Goal: Task Accomplishment & Management: Manage account settings

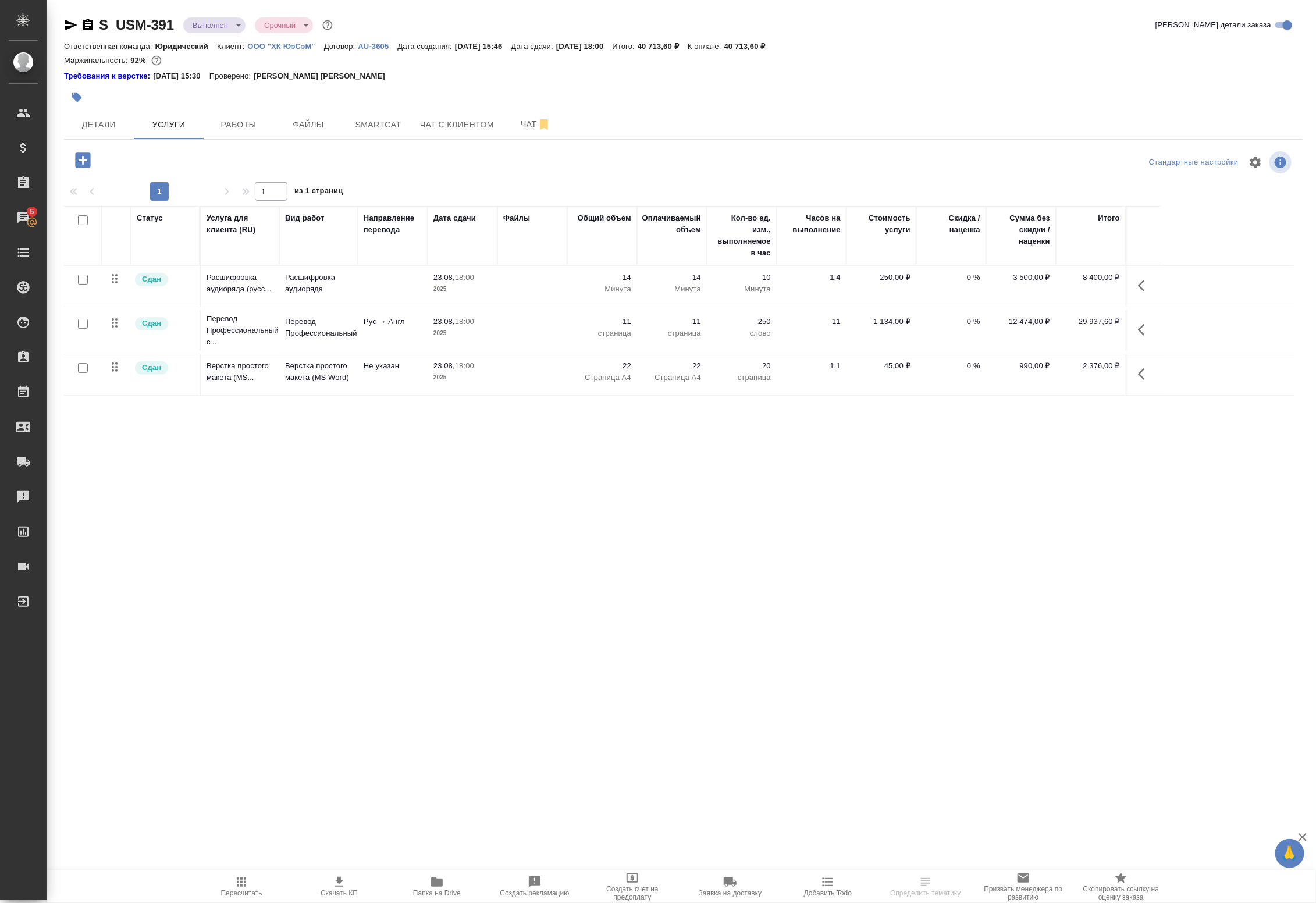
click at [417, 285] on td at bounding box center [392, 286] width 70 height 41
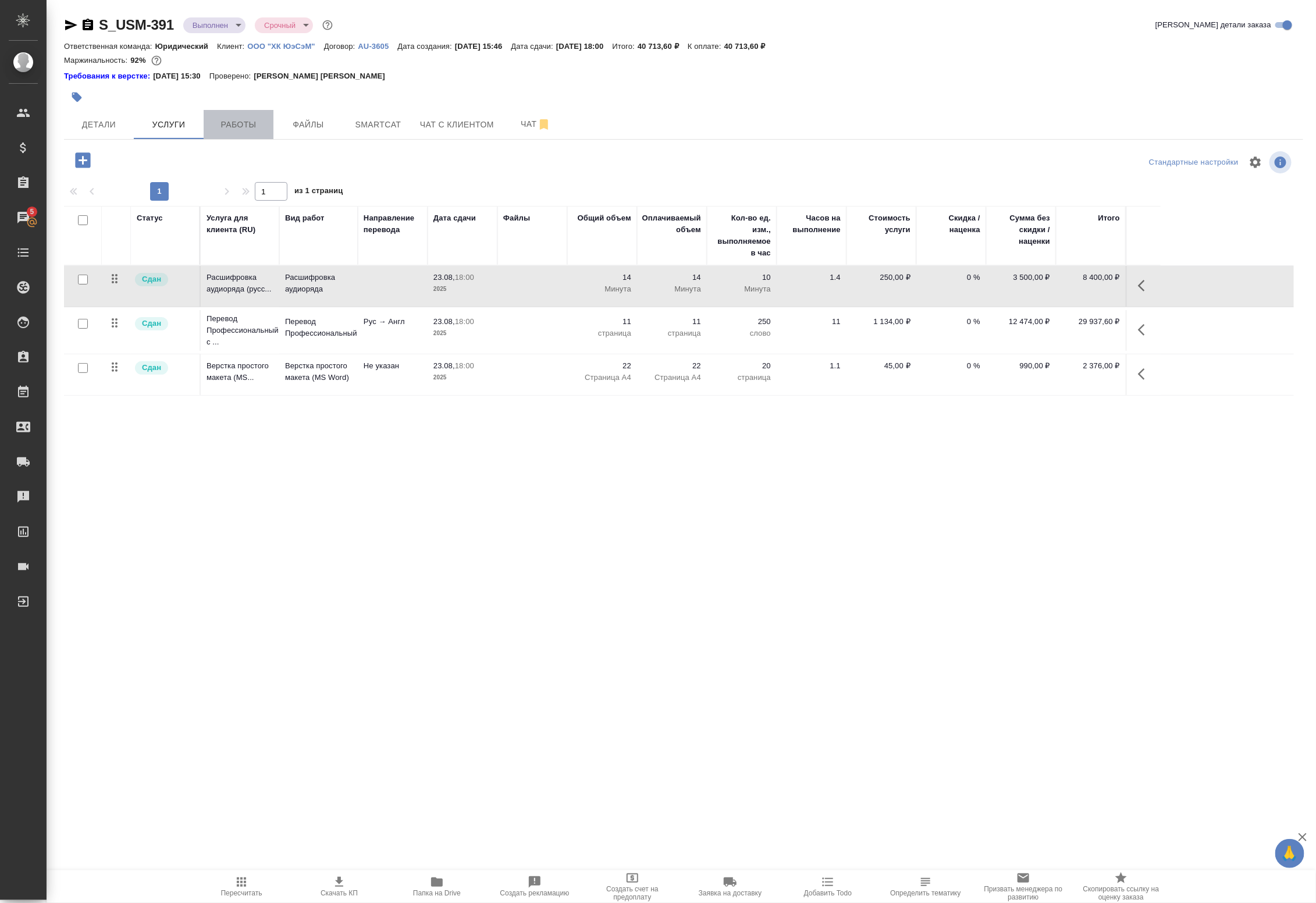
click at [239, 133] on button "Работы" at bounding box center [238, 124] width 70 height 29
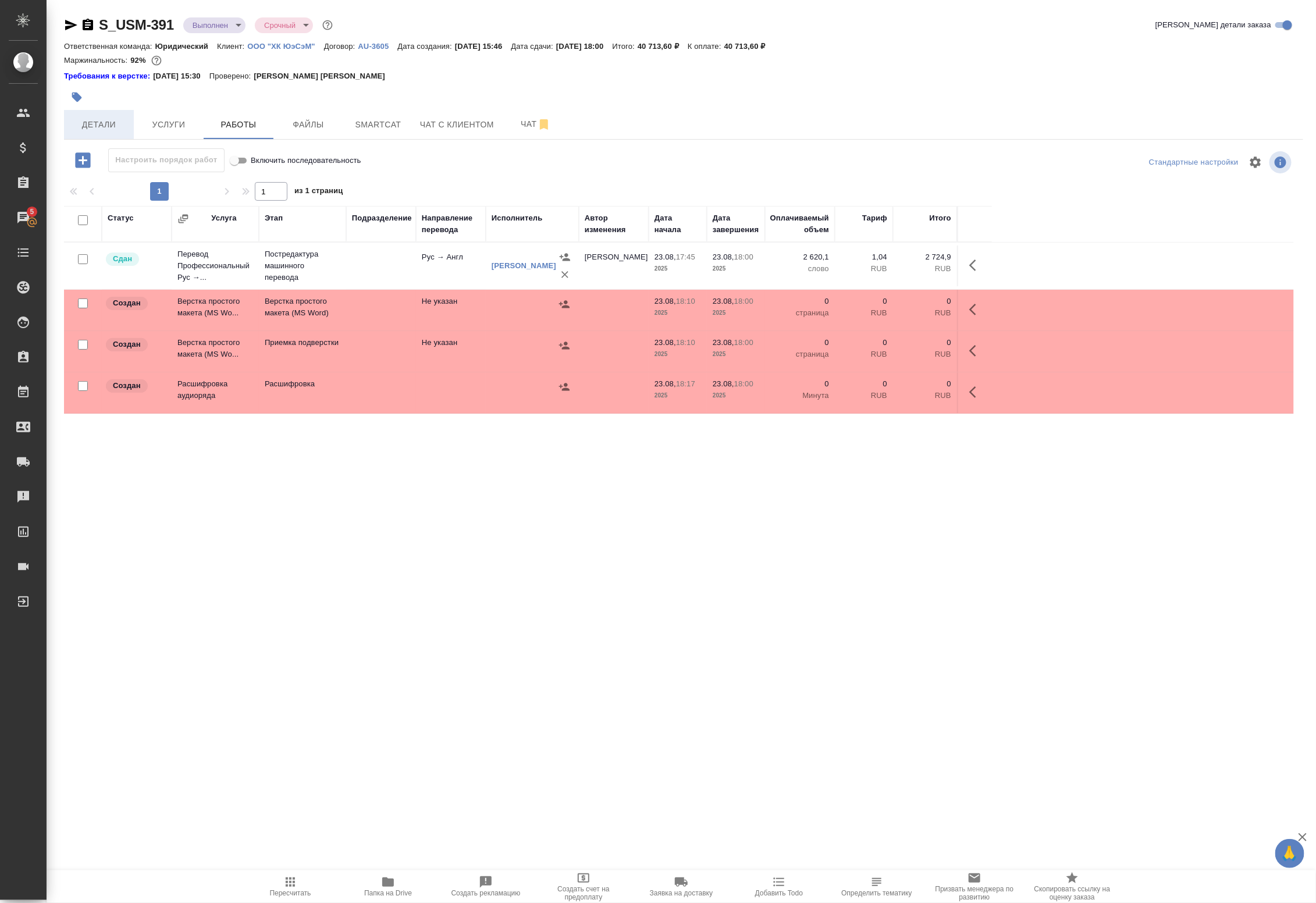
click at [119, 129] on span "Детали" at bounding box center [99, 125] width 56 height 14
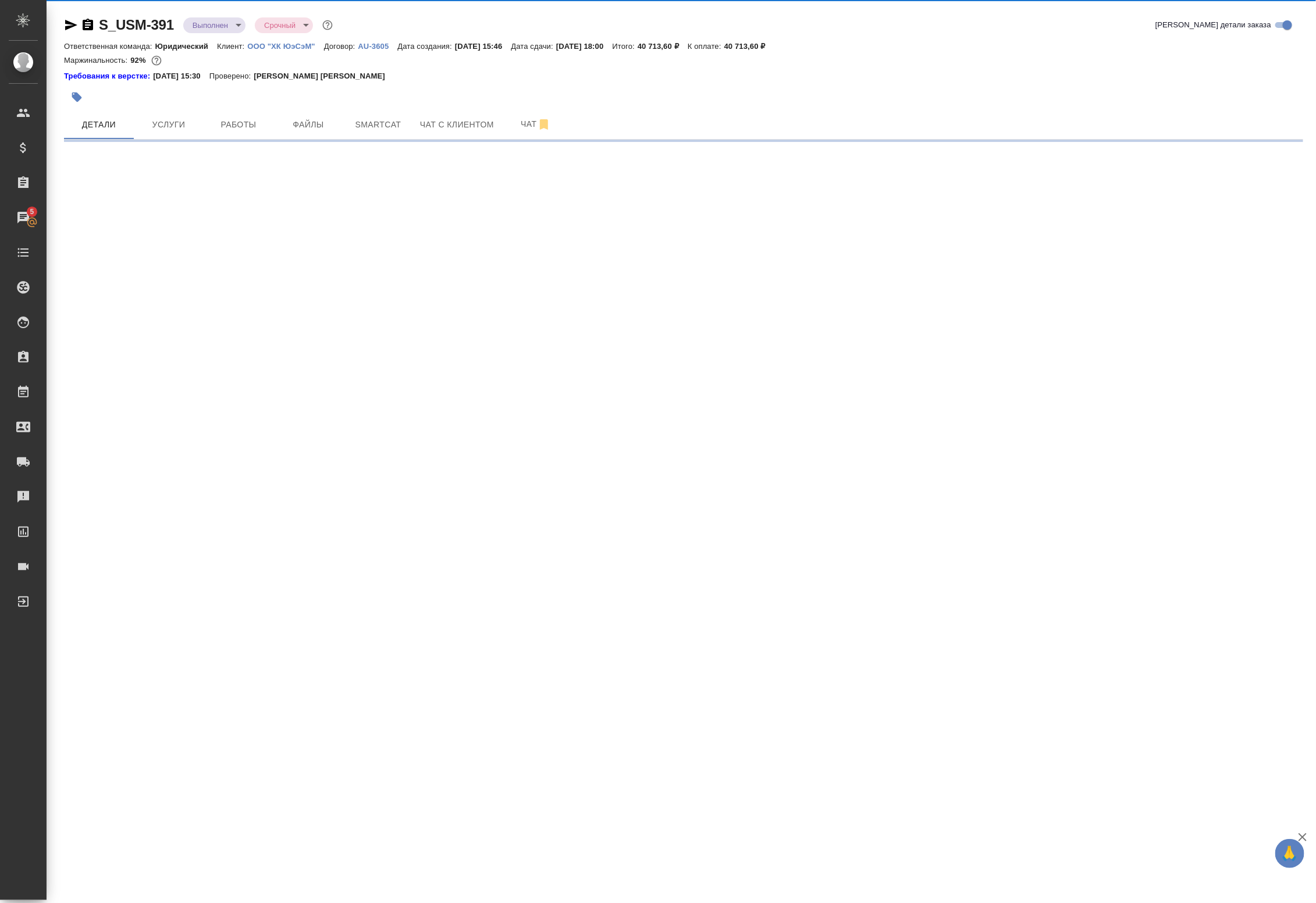
select select "RU"
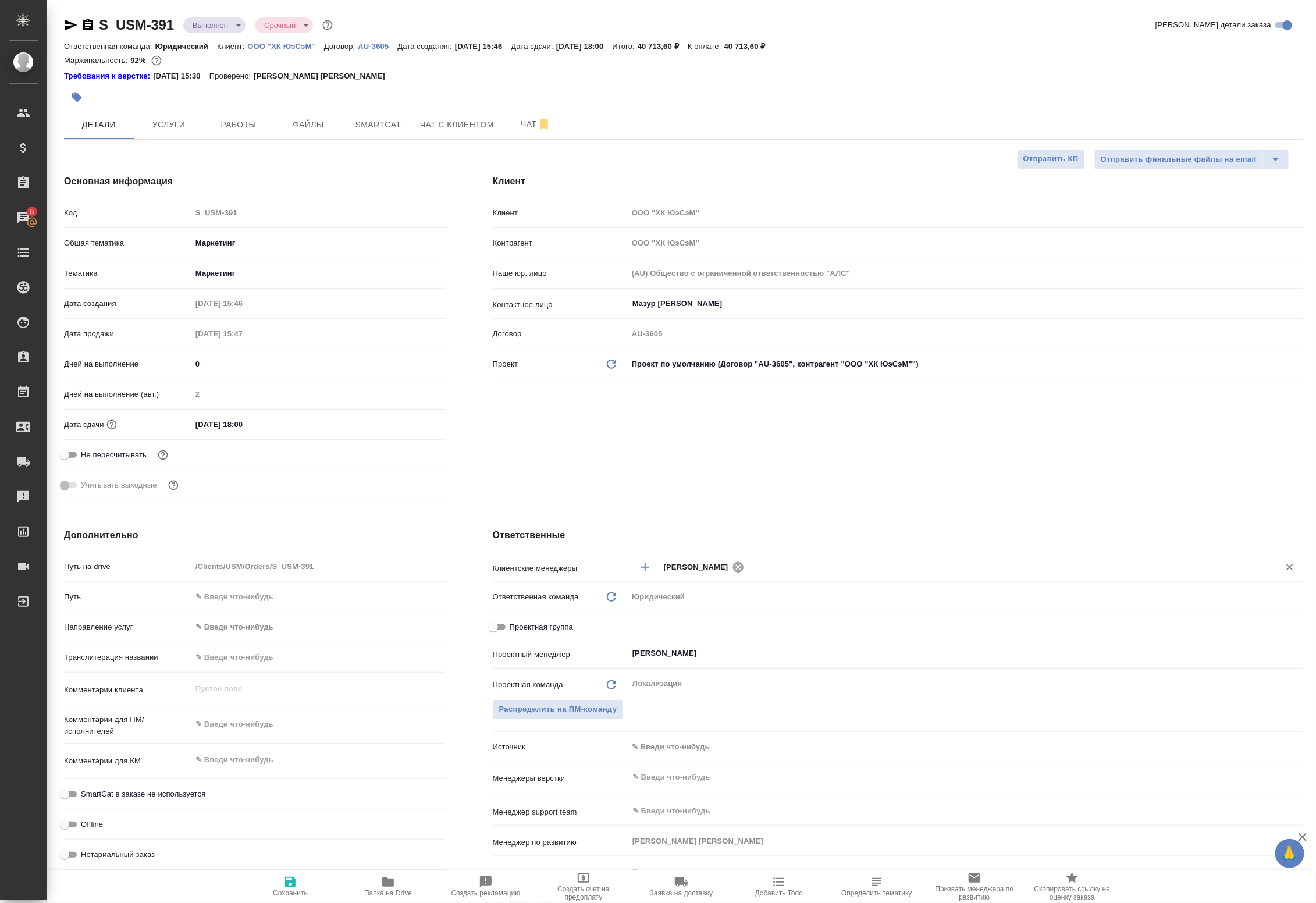
type textarea "x"
drag, startPoint x: 684, startPoint y: 644, endPoint x: 690, endPoint y: 659, distance: 16.2
click at [689, 652] on div "[PERSON_NAME] ​" at bounding box center [965, 653] width 676 height 21
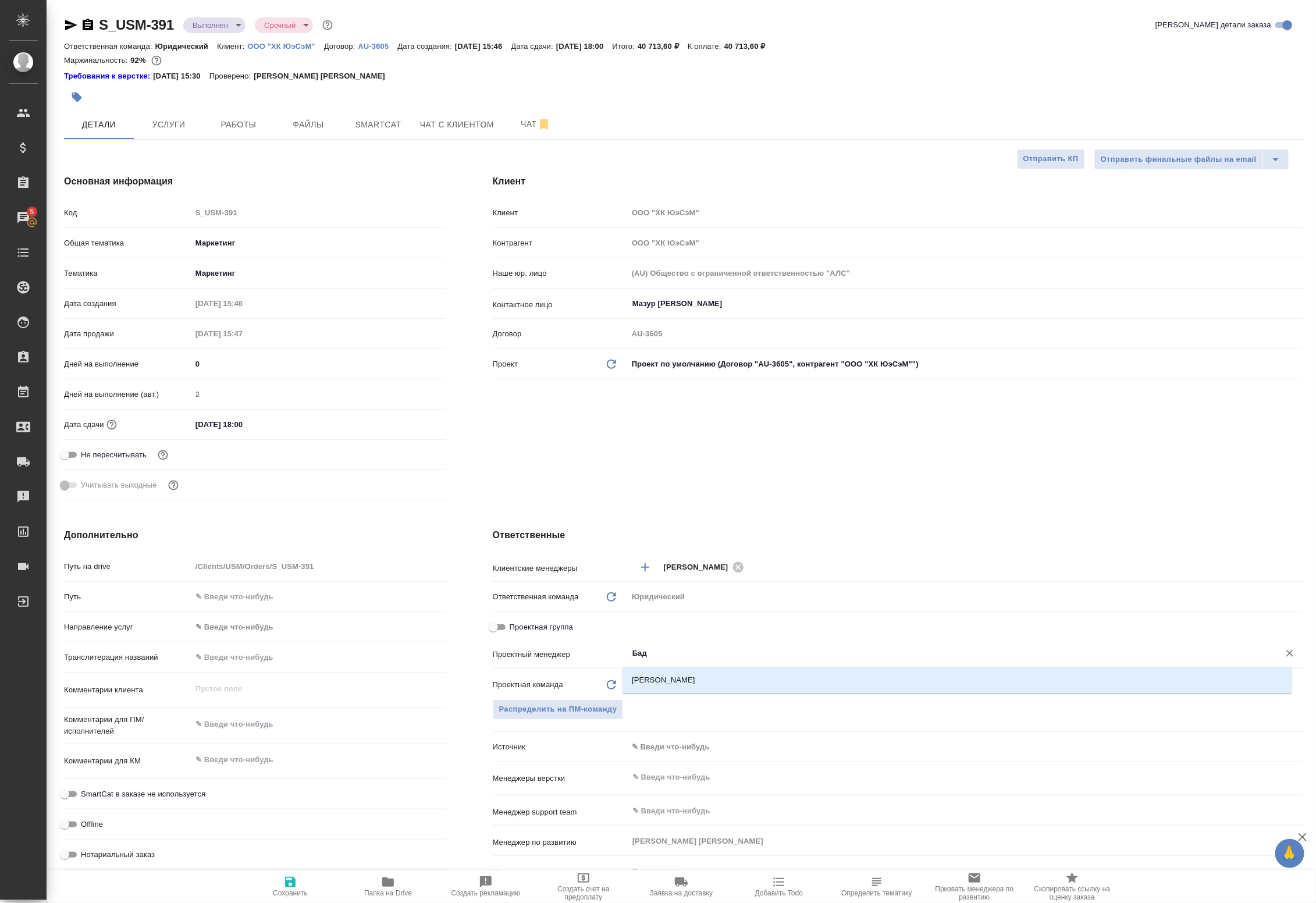
type input "Бада"
click at [750, 673] on li "[PERSON_NAME]" at bounding box center [957, 680] width 670 height 21
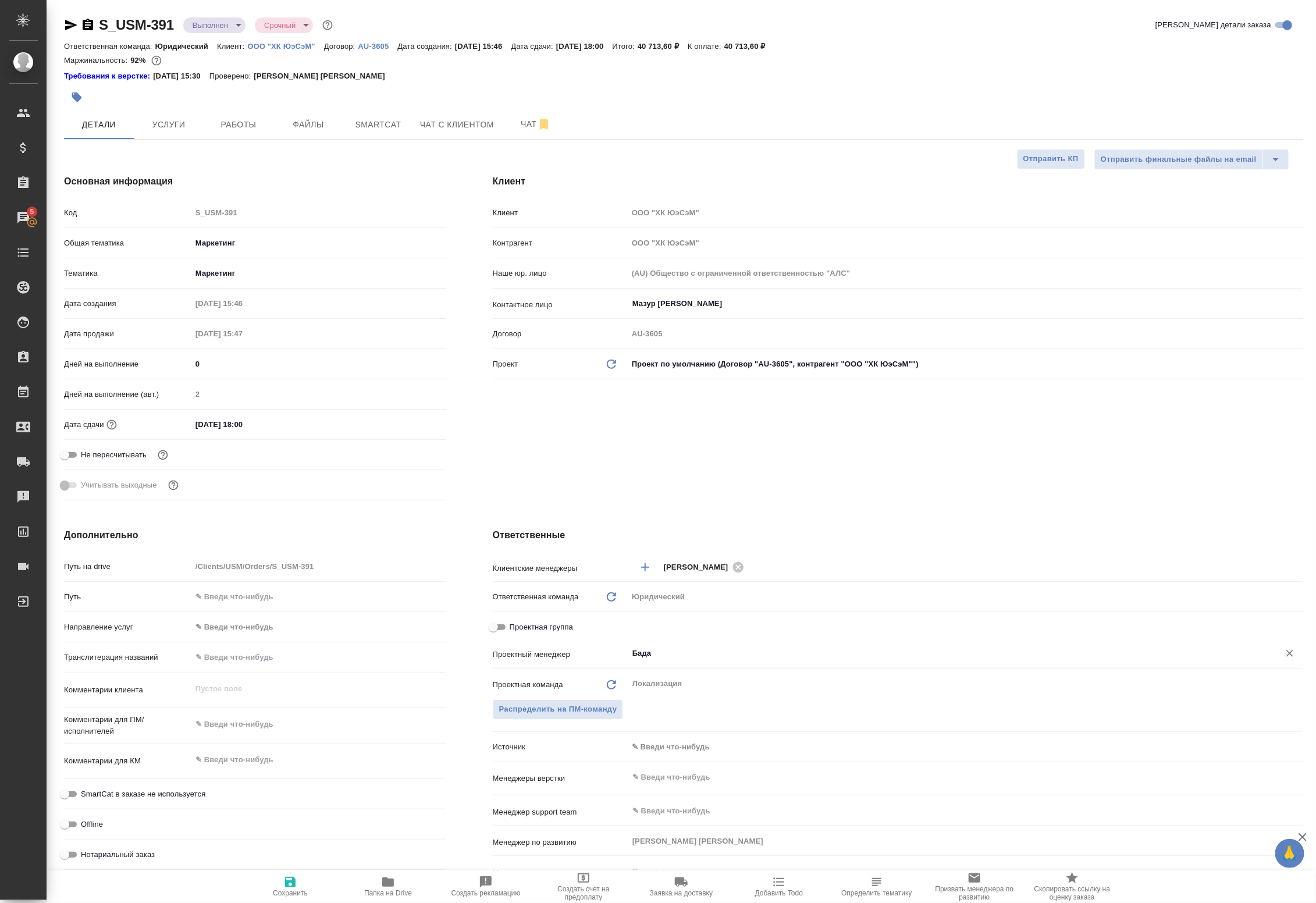
type textarea "x"
type input "[PERSON_NAME]"
click at [304, 881] on span "Сохранить" at bounding box center [290, 886] width 84 height 22
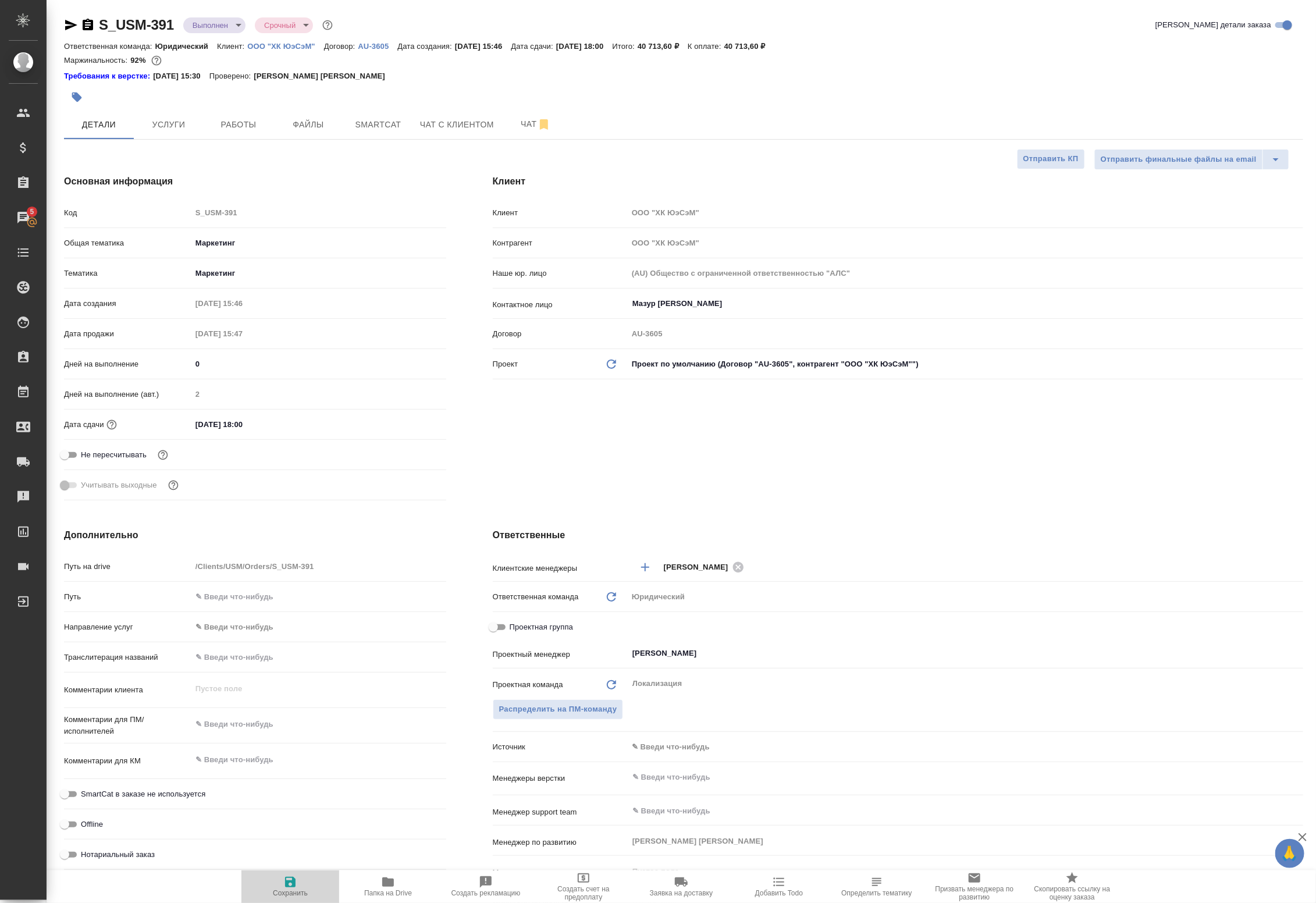
type textarea "x"
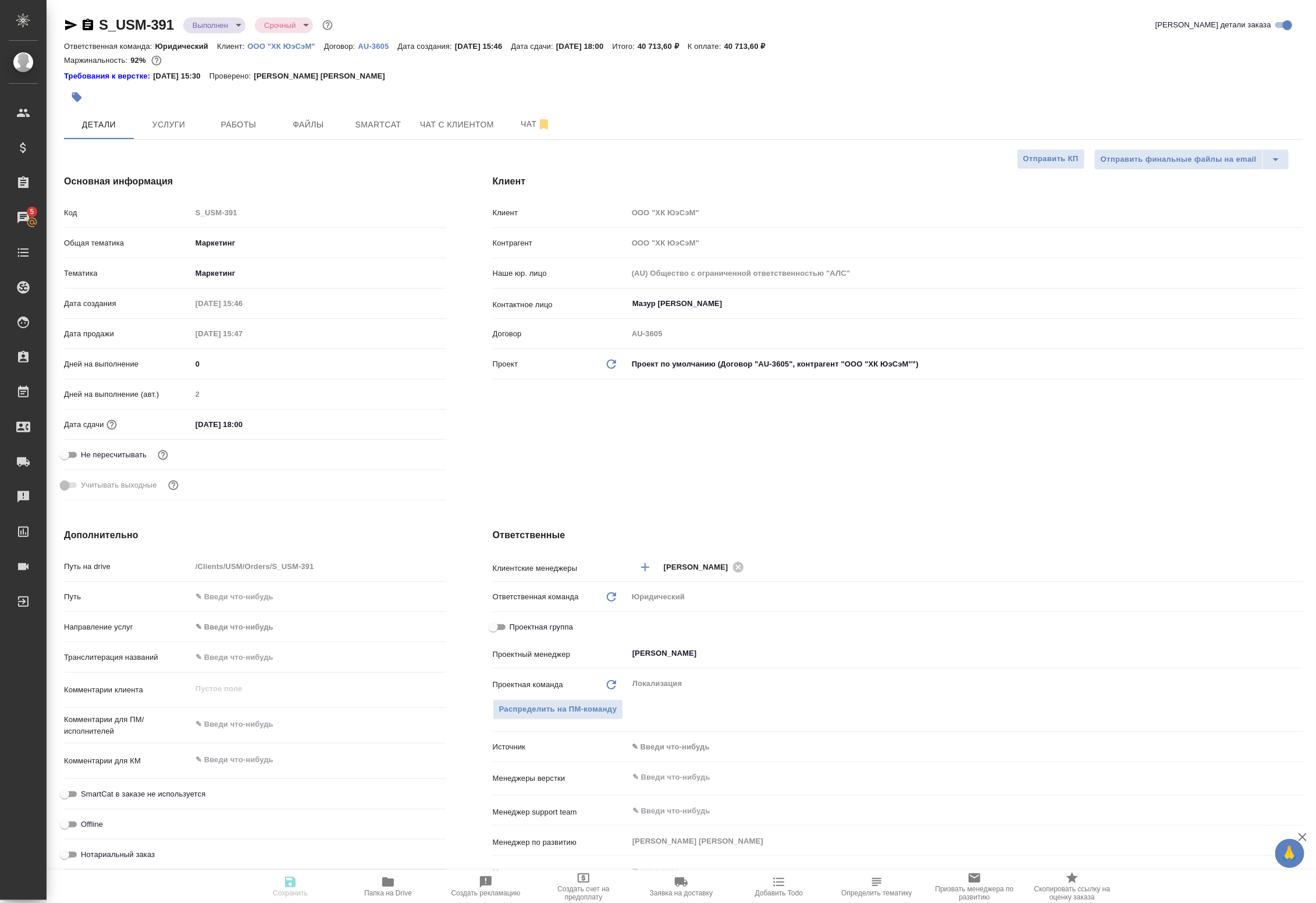
type textarea "x"
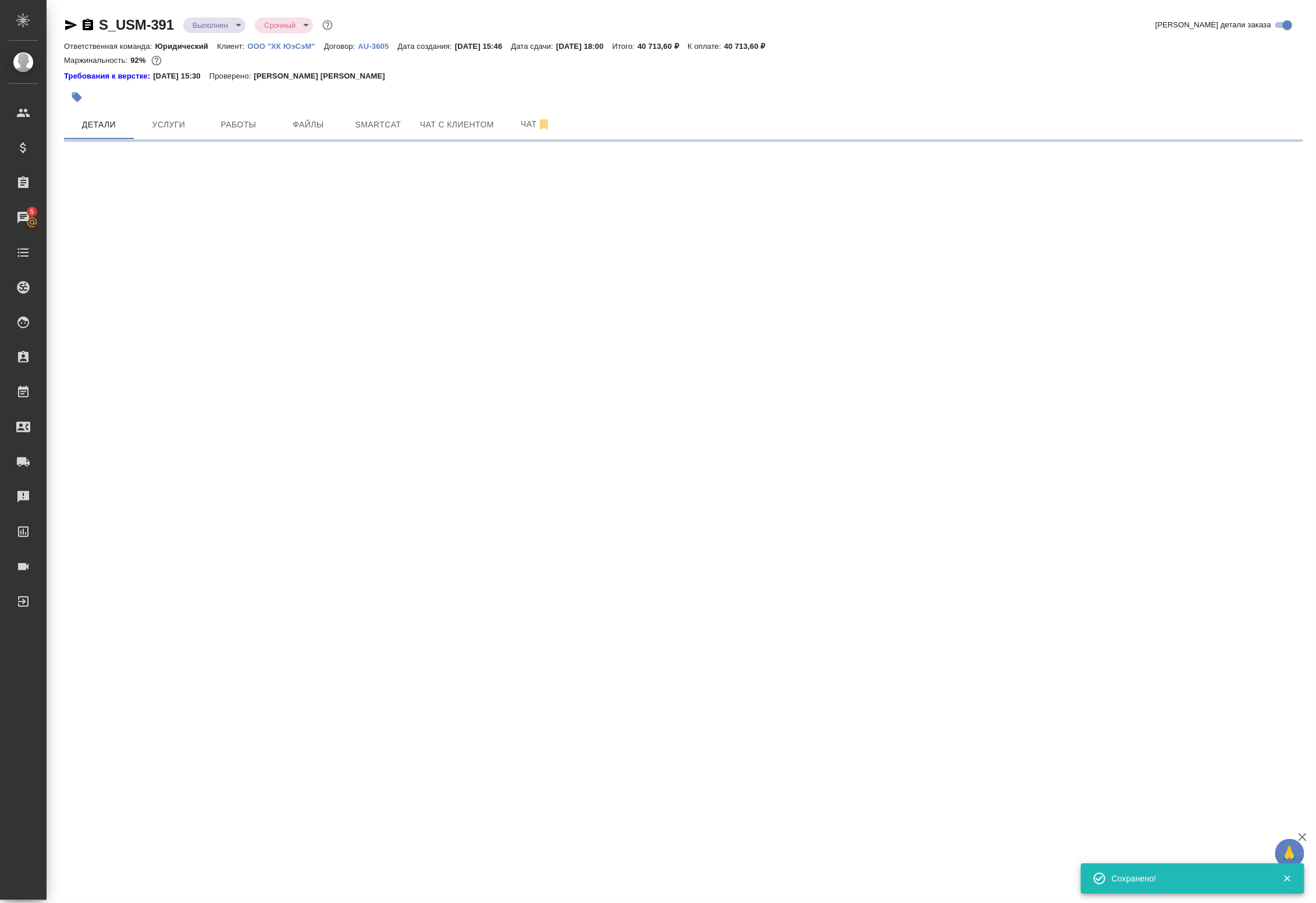
select select "RU"
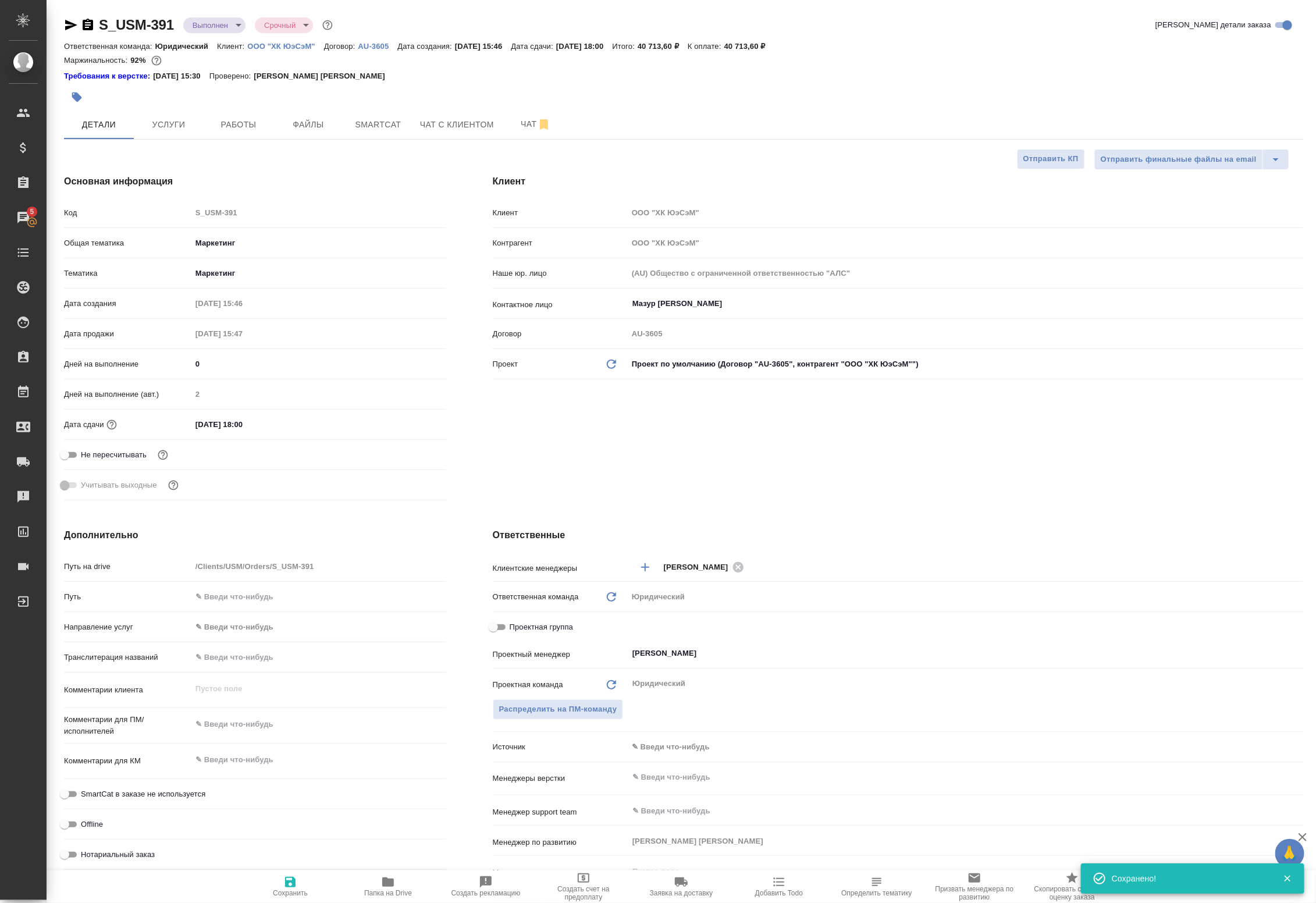
type textarea "x"
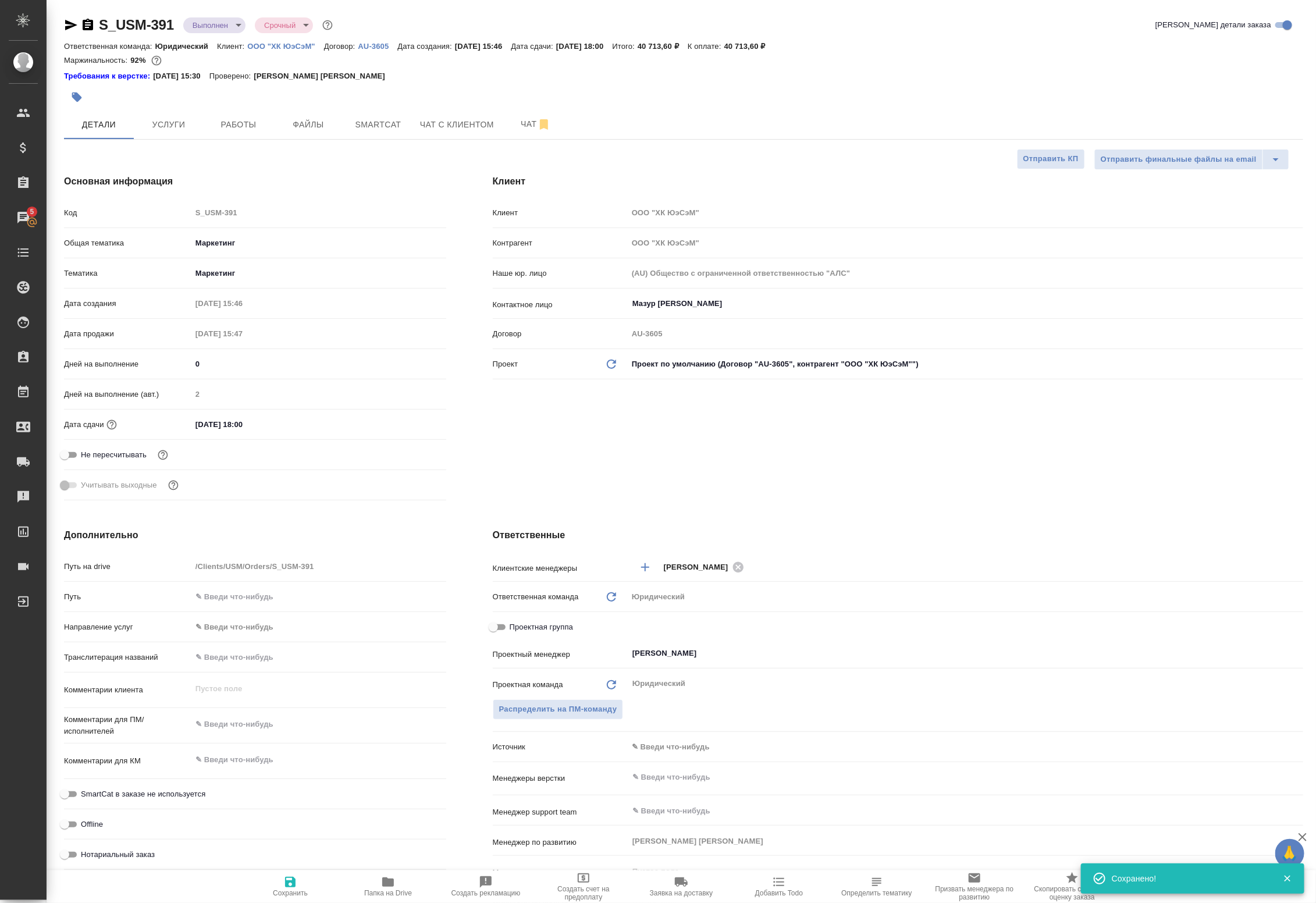
type textarea "x"
click at [245, 127] on span "Работы" at bounding box center [239, 125] width 56 height 14
